Goal: Task Accomplishment & Management: Use online tool/utility

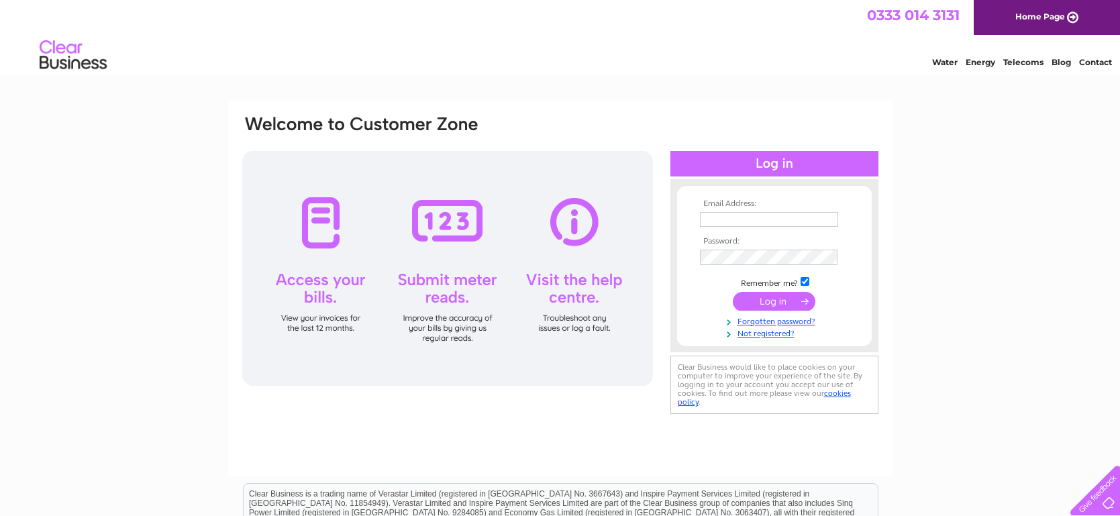
type input "rootscafeinv@gmail.com"
click at [771, 307] on input "submit" at bounding box center [774, 301] width 83 height 19
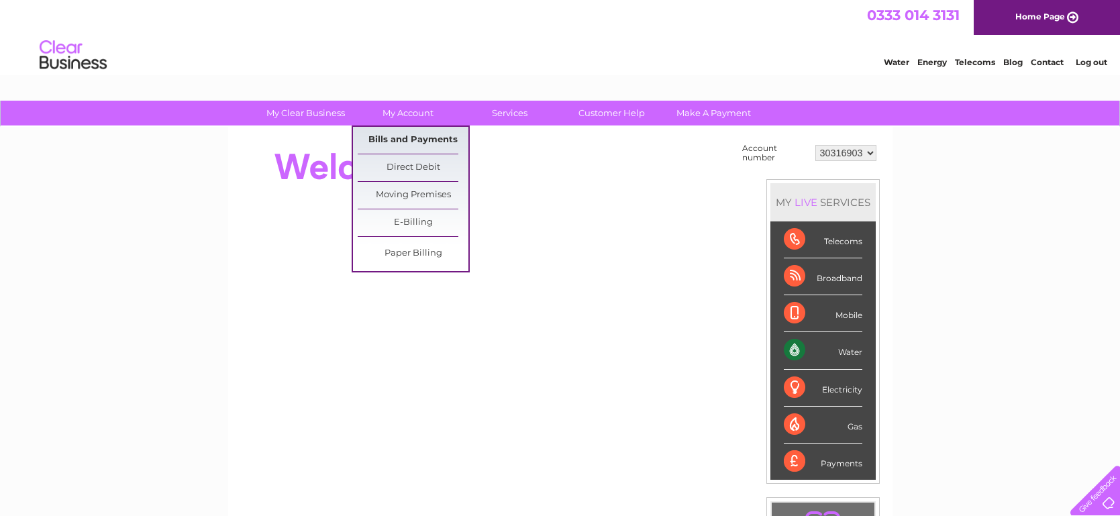
click at [423, 141] on link "Bills and Payments" at bounding box center [413, 140] width 111 height 27
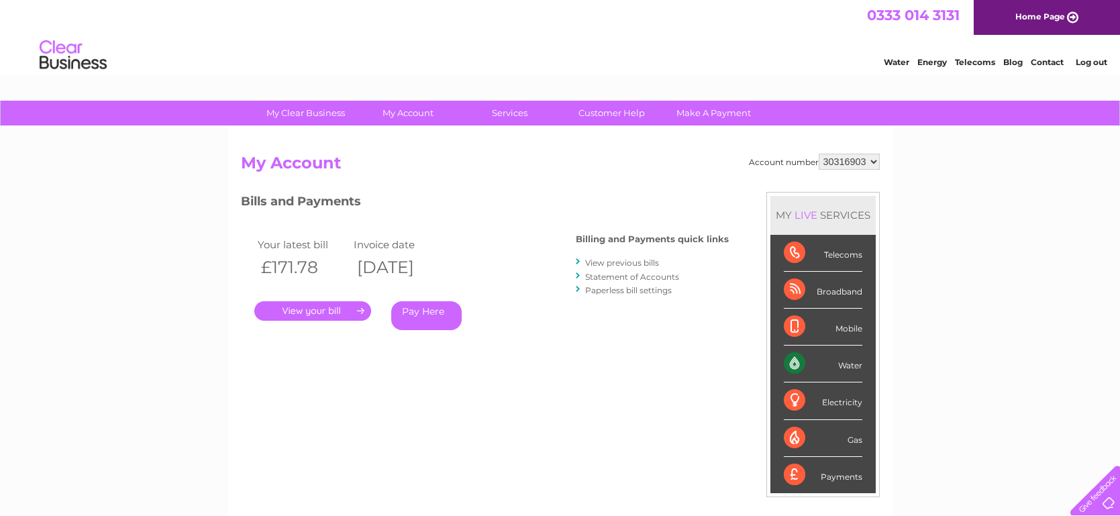
click at [633, 362] on div "Bills and Payments Billing and Payments quick links View previous bills Stateme…" at bounding box center [485, 280] width 488 height 177
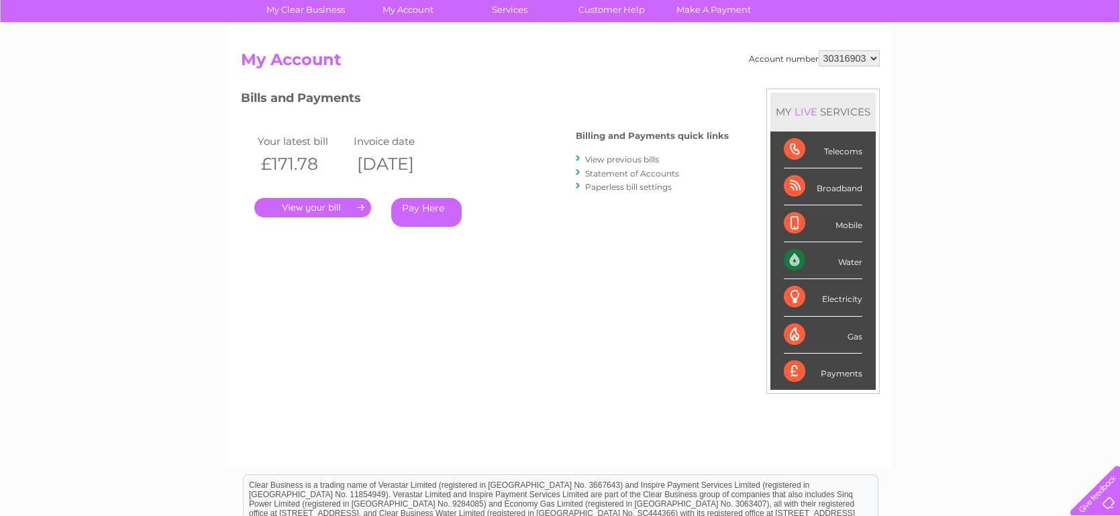
scroll to position [26, 0]
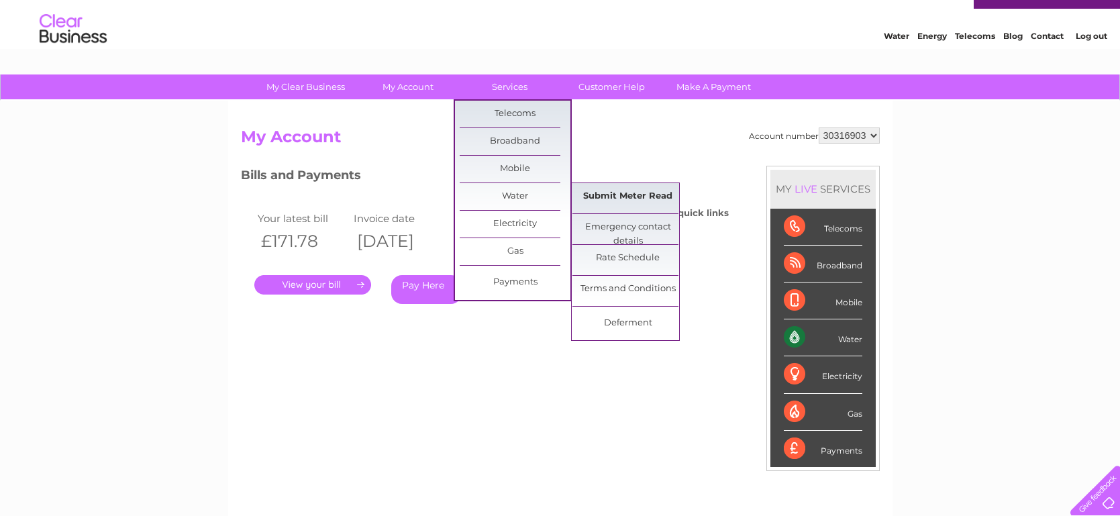
click at [594, 192] on link "Submit Meter Read" at bounding box center [627, 196] width 111 height 27
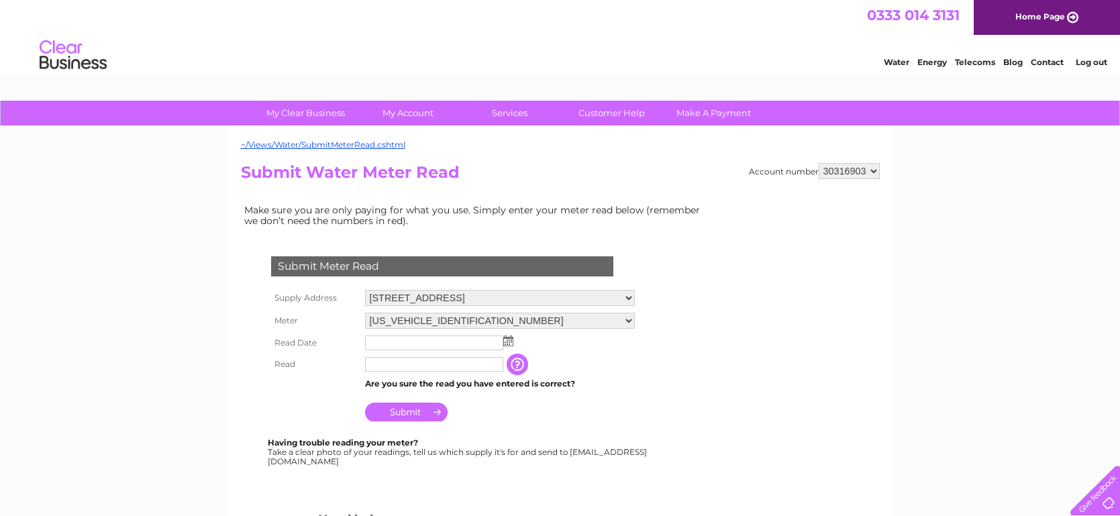
click at [428, 341] on input "text" at bounding box center [434, 342] width 138 height 15
click at [512, 343] on img at bounding box center [508, 340] width 10 height 11
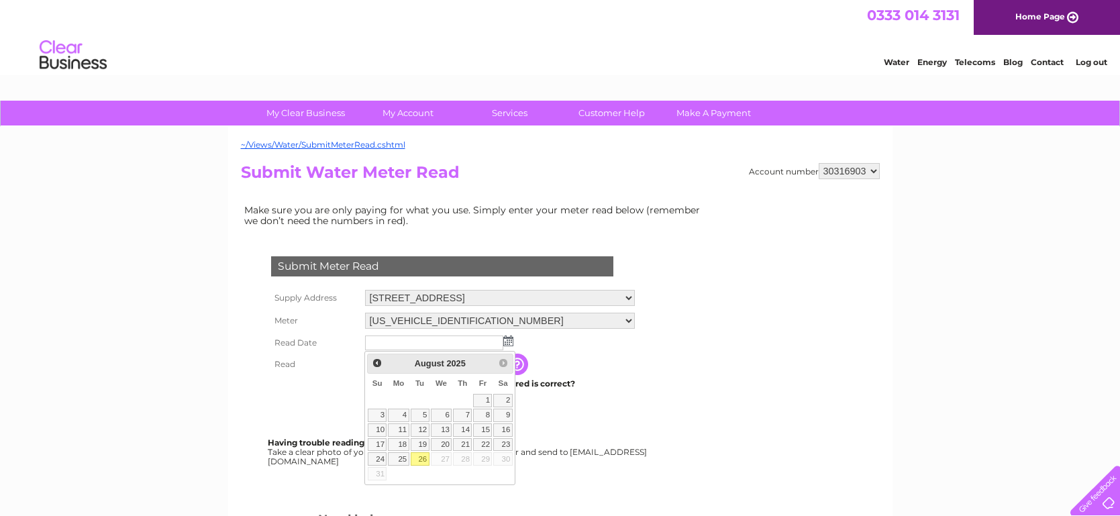
click at [423, 456] on link "26" at bounding box center [420, 458] width 19 height 13
type input "2025/08/26"
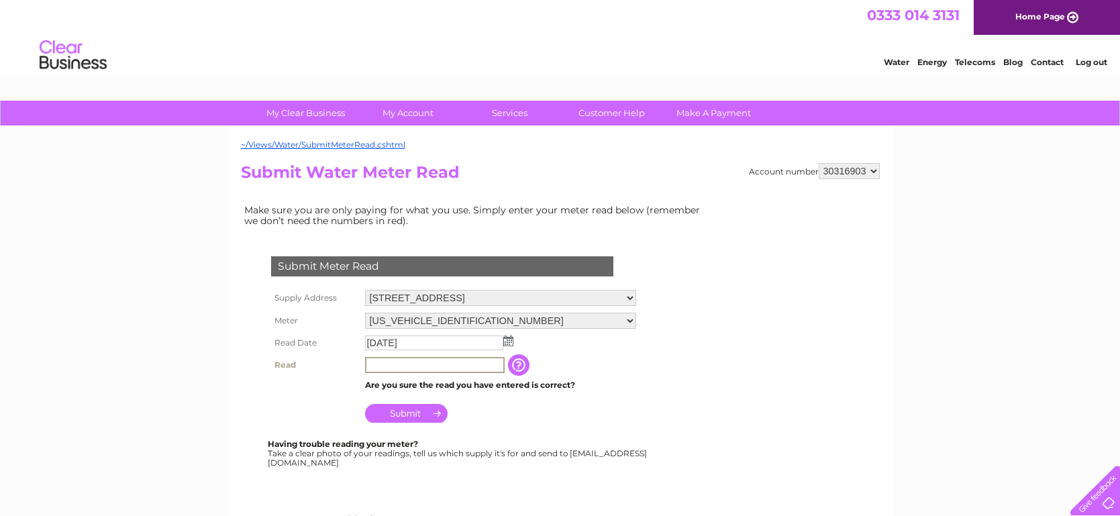
click at [458, 368] on input "text" at bounding box center [435, 365] width 140 height 16
type input "02784"
click at [486, 407] on td "Submit" at bounding box center [501, 410] width 278 height 32
click at [420, 413] on input "Submit" at bounding box center [406, 412] width 83 height 19
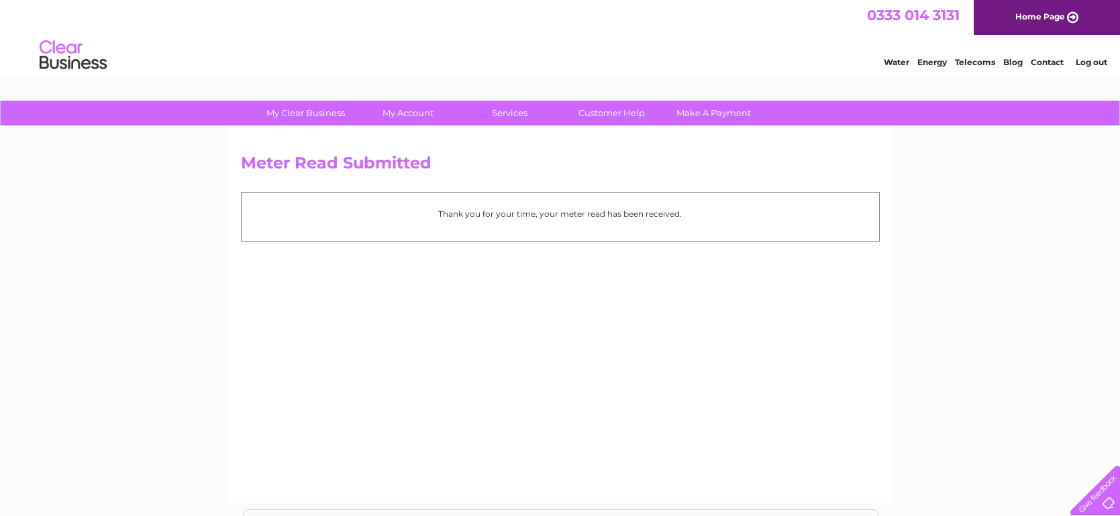
click at [1095, 62] on link "Log out" at bounding box center [1091, 62] width 32 height 10
